Goal: Transaction & Acquisition: Download file/media

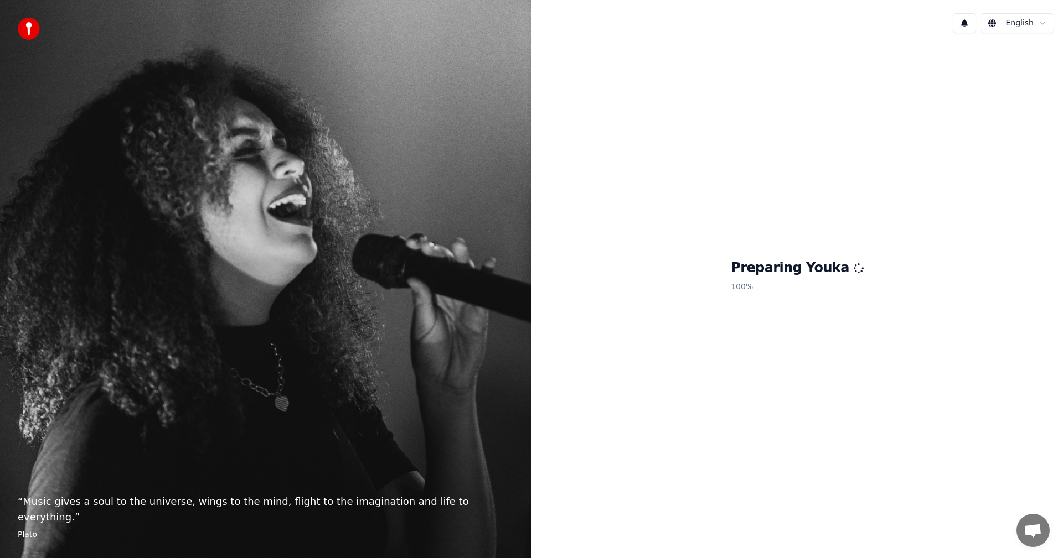
click at [1022, 0] on div "English Preparing Youka 100 %" at bounding box center [796, 279] width 531 height 558
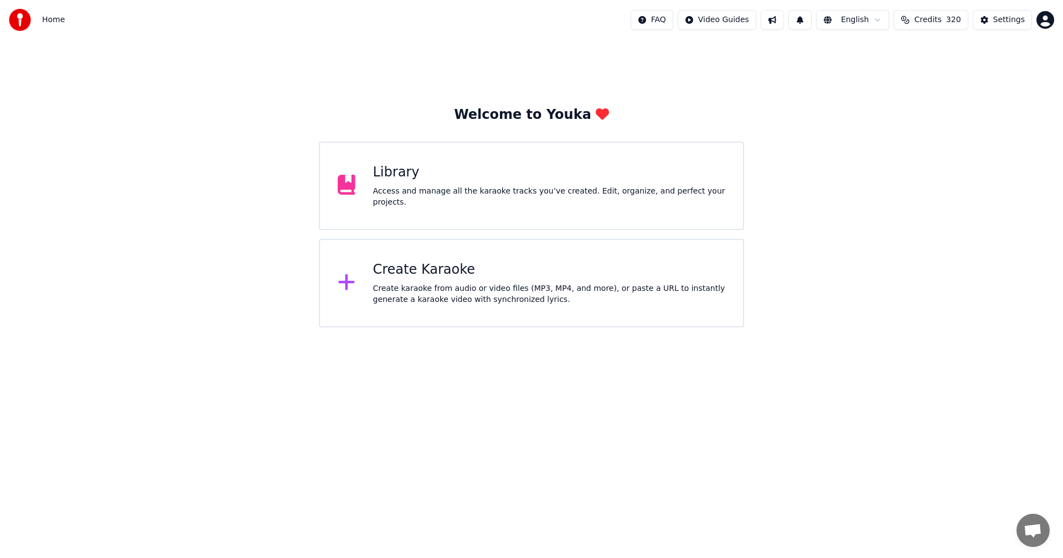
click at [452, 206] on div "Library Access and manage all the karaoke tracks you’ve created. Edit, organize…" at bounding box center [531, 186] width 425 height 89
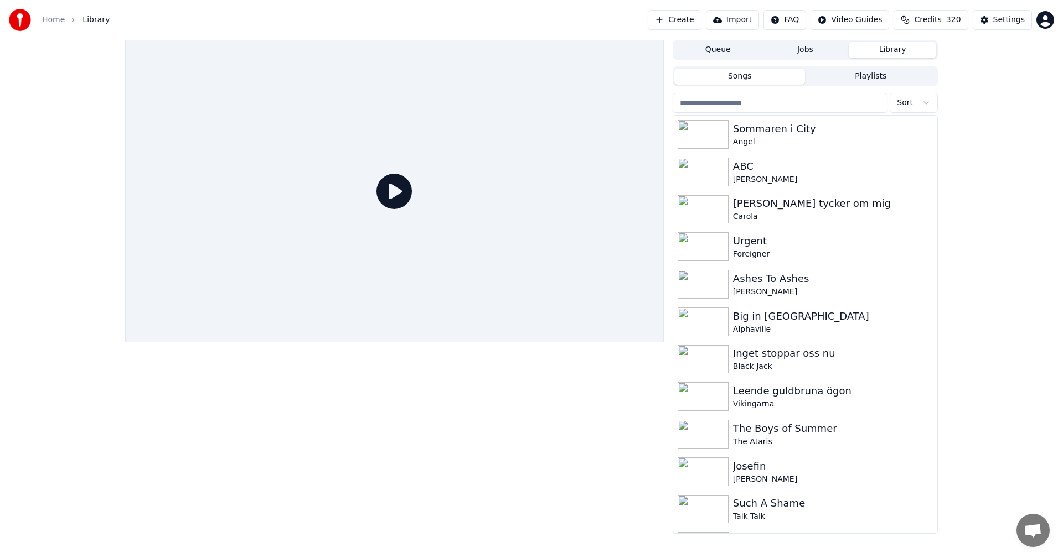
click at [764, 101] on input "search" at bounding box center [779, 103] width 215 height 20
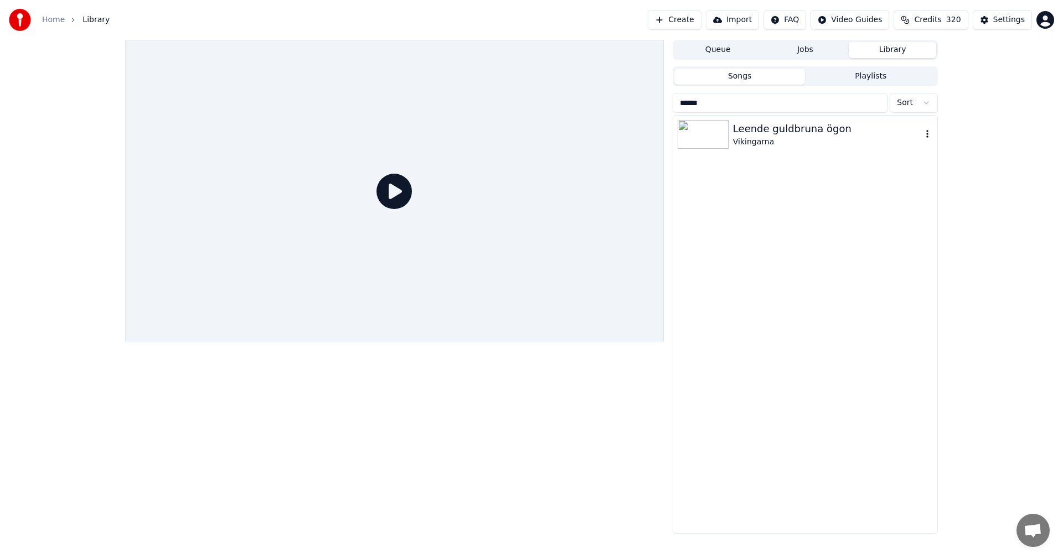
type input "******"
click at [762, 143] on div "Vikingarna" at bounding box center [827, 142] width 189 height 11
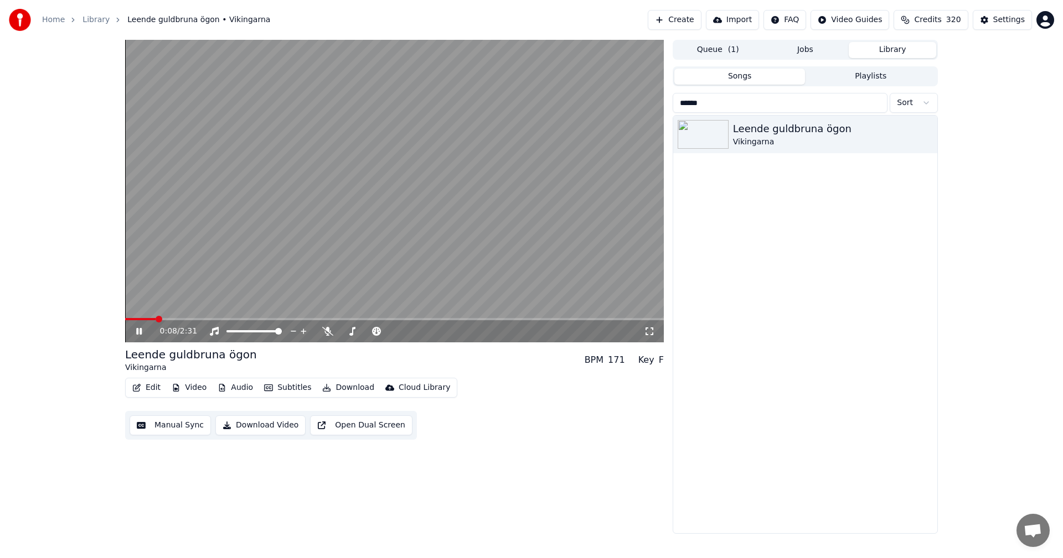
click at [138, 329] on icon at bounding box center [139, 331] width 6 height 7
click at [327, 329] on icon at bounding box center [327, 331] width 11 height 9
click at [324, 387] on button "Download" at bounding box center [348, 387] width 61 height 15
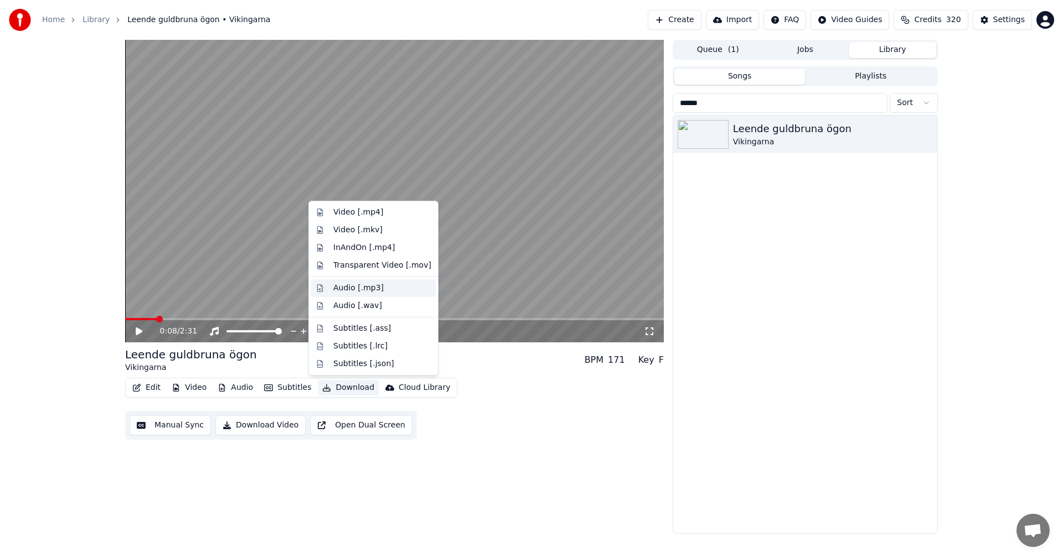
click at [384, 283] on div "Audio [.mp3]" at bounding box center [382, 288] width 98 height 11
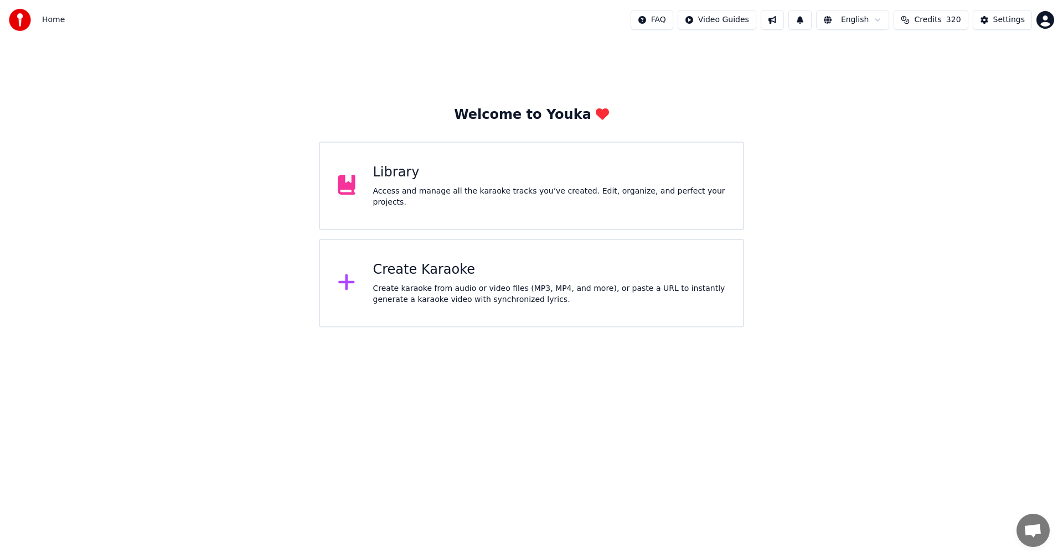
click at [530, 206] on div "Library Access and manage all the karaoke tracks you’ve created. Edit, organize…" at bounding box center [531, 186] width 425 height 89
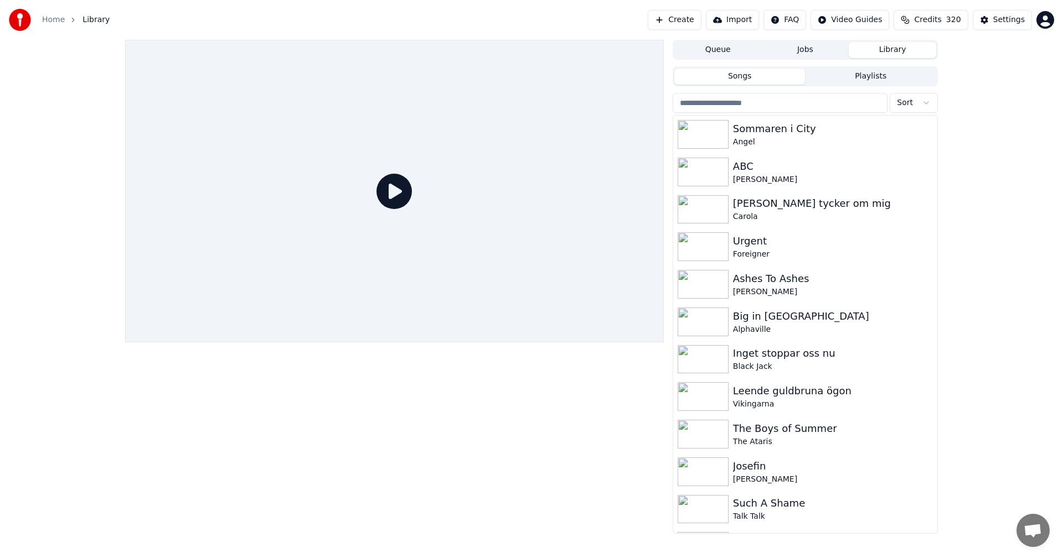
click at [775, 89] on div "Songs Playlists Sort Sommaren i City Angel ABC [PERSON_NAME] [PERSON_NAME] om m…" at bounding box center [804, 300] width 265 height 468
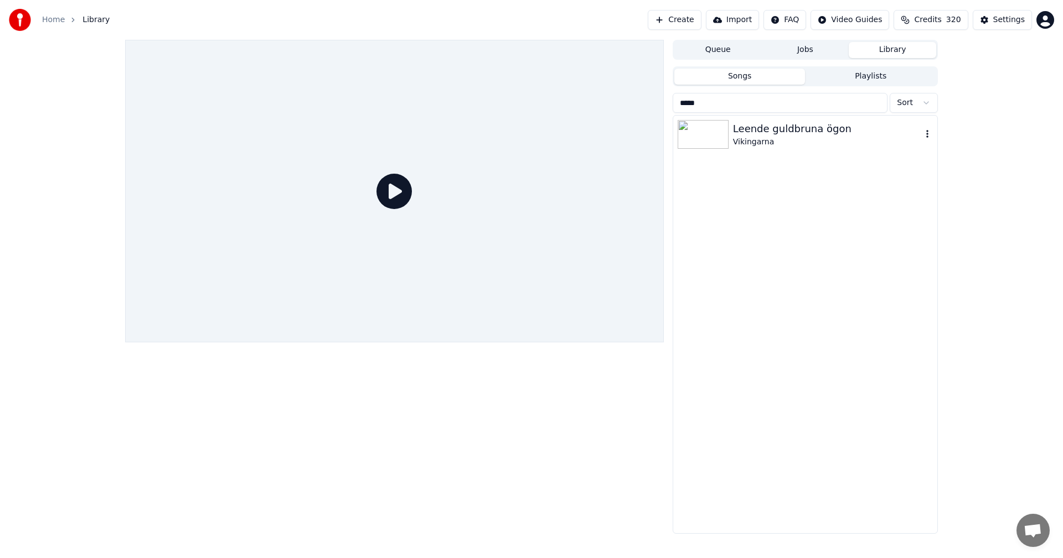
type input "*****"
click at [741, 131] on div "Leende guldbruna ögon" at bounding box center [827, 128] width 189 height 15
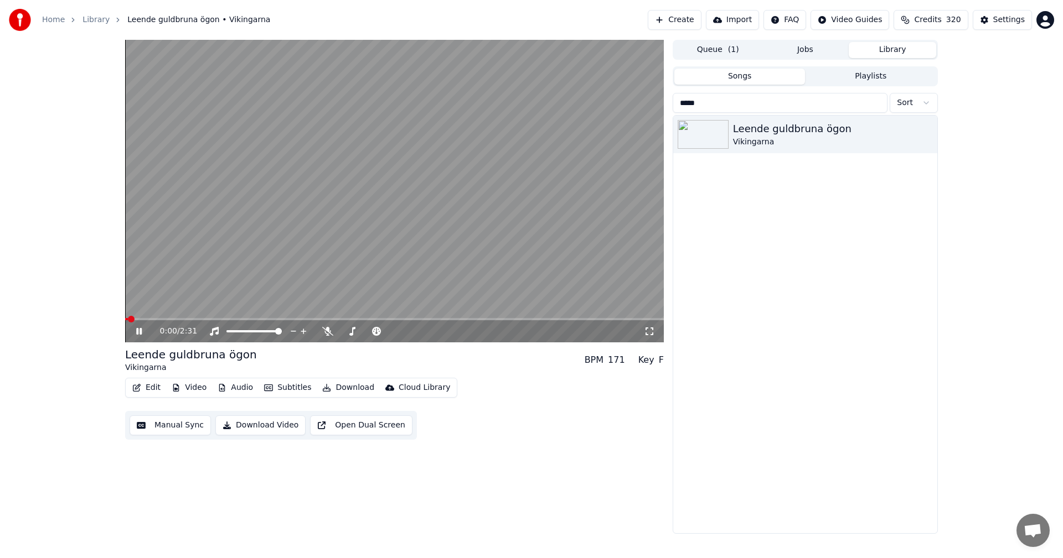
click at [138, 332] on icon at bounding box center [139, 331] width 6 height 7
click at [144, 389] on button "Edit" at bounding box center [146, 387] width 37 height 15
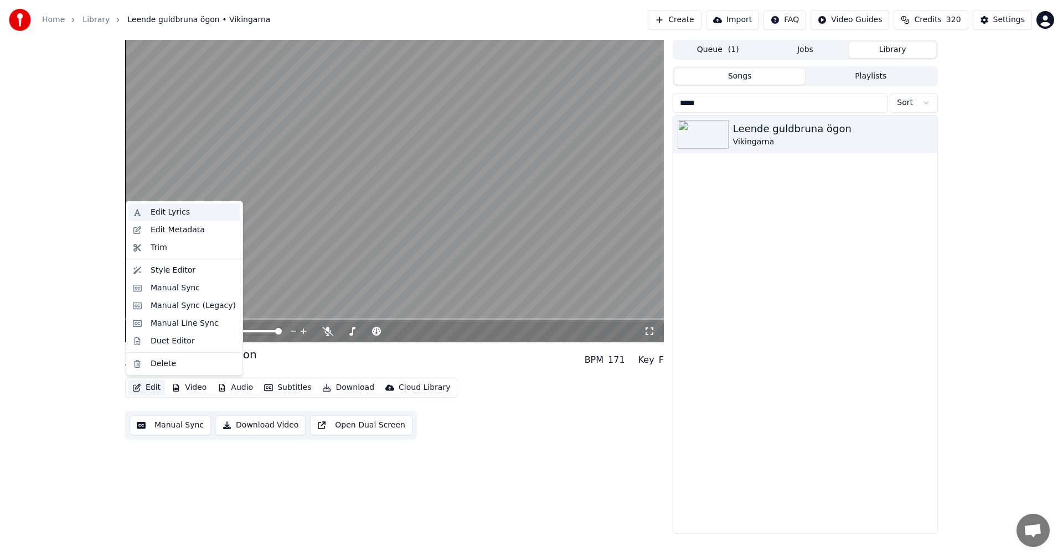
click at [198, 214] on div "Edit Lyrics" at bounding box center [193, 212] width 85 height 11
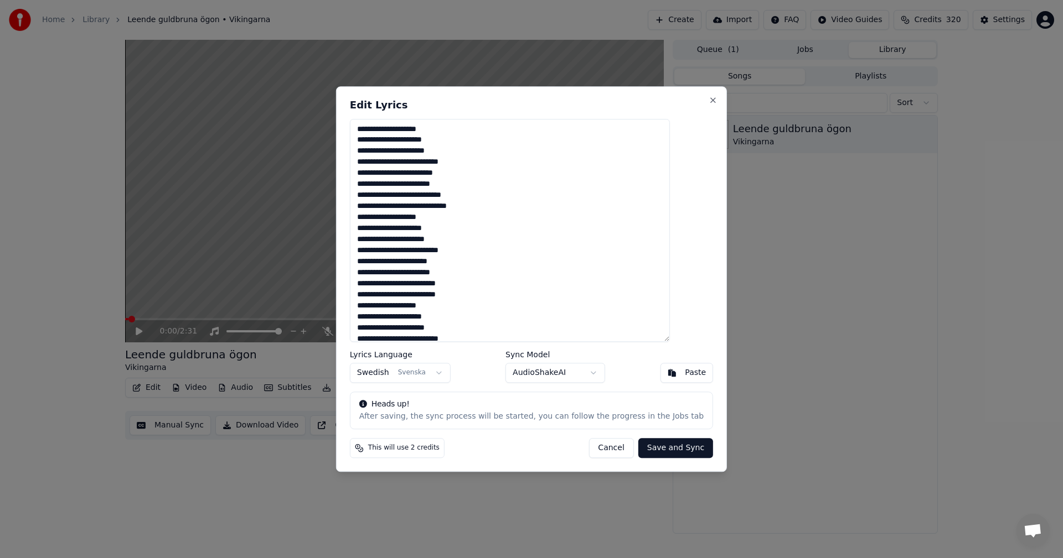
click at [451, 176] on textarea "**********" at bounding box center [510, 231] width 320 height 224
